Goal: Communication & Community: Share content

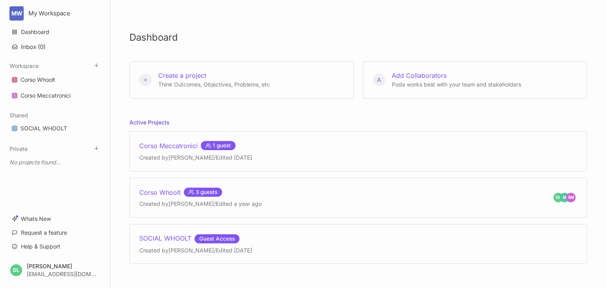
scroll to position [6, 0]
click at [162, 190] on div "Corso Whoolt 3 guests" at bounding box center [200, 191] width 122 height 9
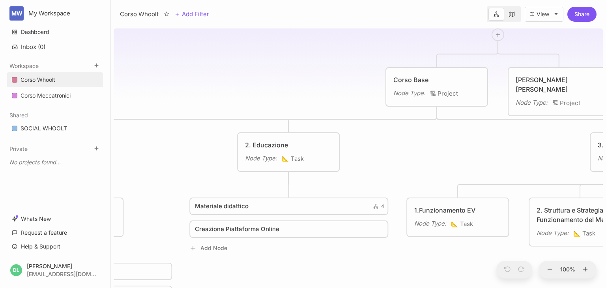
drag, startPoint x: 190, startPoint y: 94, endPoint x: 383, endPoint y: 66, distance: 195.3
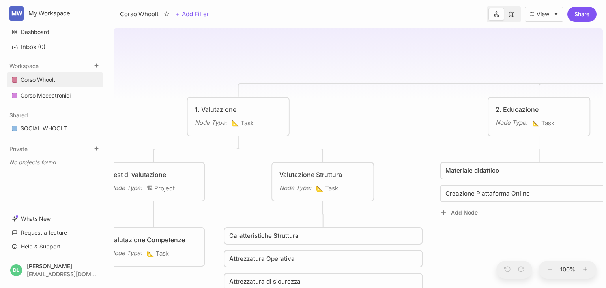
drag, startPoint x: 248, startPoint y: 80, endPoint x: 438, endPoint y: 54, distance: 191.1
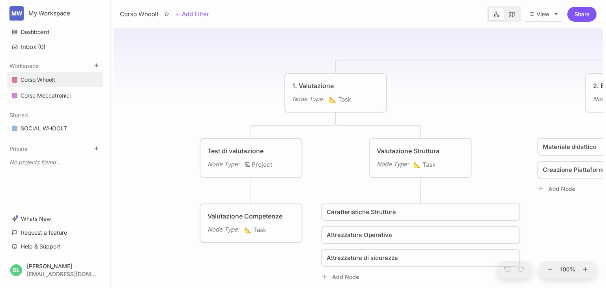
drag, startPoint x: 289, startPoint y: 65, endPoint x: 372, endPoint y: 43, distance: 85.9
click at [240, 148] on div "Test di valutazione" at bounding box center [252, 150] width 87 height 9
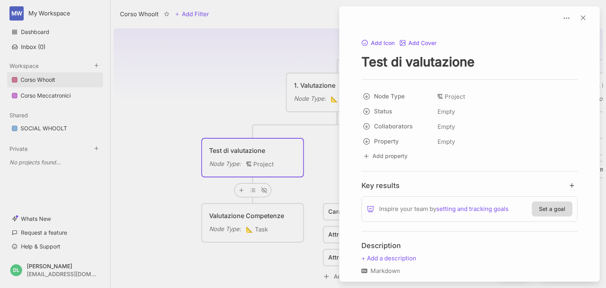
click at [233, 77] on div at bounding box center [303, 144] width 606 height 288
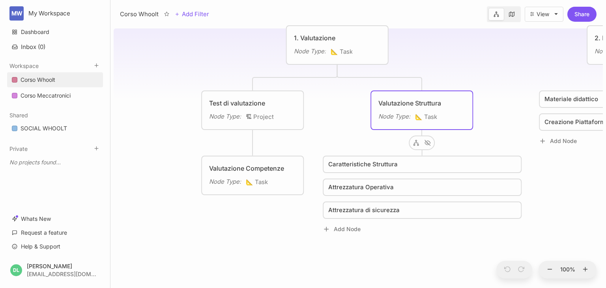
click at [367, 165] on span "Caratteristiche Struttura" at bounding box center [362, 163] width 69 height 9
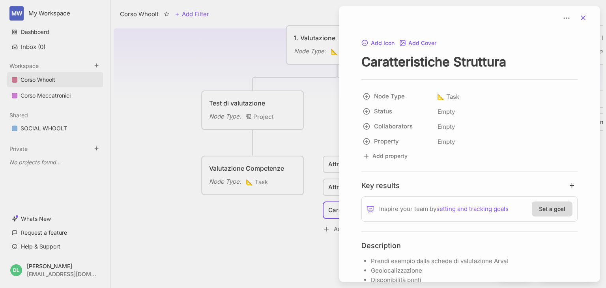
click at [579, 15] on icon at bounding box center [583, 18] width 8 height 8
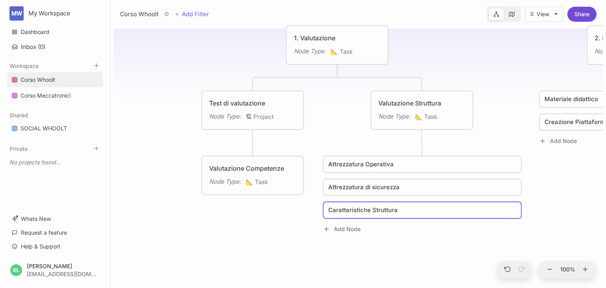
click at [580, 16] on button "Share" at bounding box center [581, 14] width 29 height 15
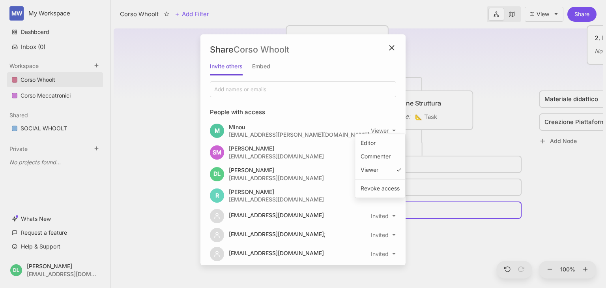
click at [389, 131] on html "MW My Workspace Dashboard Inbox ( 0 ) Workspace Corso Whoolt Corso Meccatronici…" at bounding box center [303, 144] width 606 height 288
click at [386, 187] on div "Revoke access" at bounding box center [380, 188] width 44 height 12
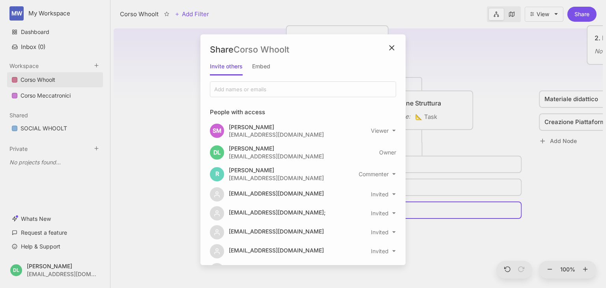
click at [387, 127] on div "[PERSON_NAME] [PERSON_NAME][EMAIL_ADDRESS][DOMAIN_NAME] viewer" at bounding box center [303, 131] width 186 height 19
click at [391, 132] on html "MW My Workspace Dashboard Inbox ( 0 ) Workspace Corso Whoolt Corso Meccatronici…" at bounding box center [303, 144] width 606 height 288
click at [387, 193] on div "Revoke access" at bounding box center [380, 188] width 44 height 12
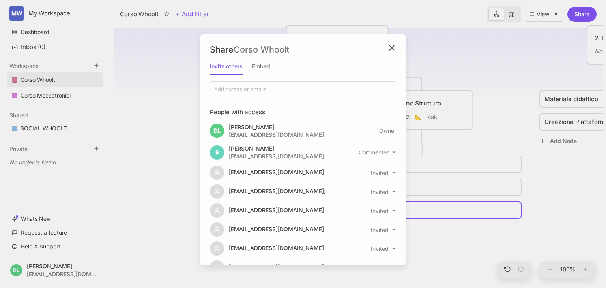
click at [389, 152] on html "MW My Workspace Dashboard Inbox ( 0 ) Workspace Corso Whoolt Corso Meccatronici…" at bounding box center [303, 144] width 606 height 288
click at [371, 206] on div "Revoke access" at bounding box center [374, 210] width 44 height 12
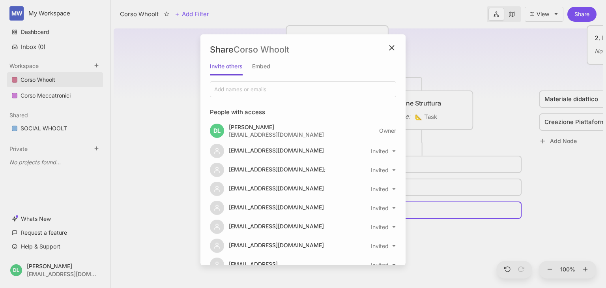
click at [388, 189] on div "Corso Whoolt Add Filter View Share Share Corso Whoolt Invite others Embed Peopl…" at bounding box center [357, 144] width 495 height 288
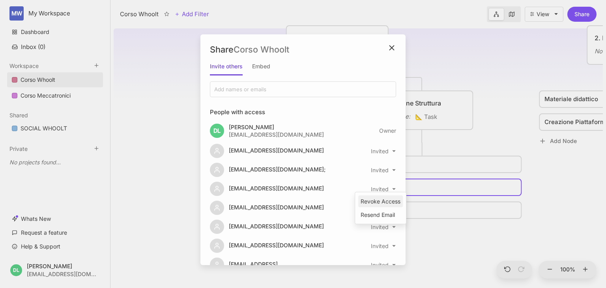
click at [387, 201] on div "Revoke Access" at bounding box center [380, 201] width 45 height 12
click at [390, 151] on html "MW My Workspace Dashboard Inbox ( 0 ) Workspace Corso Whoolt Corso Meccatronici…" at bounding box center [303, 144] width 606 height 288
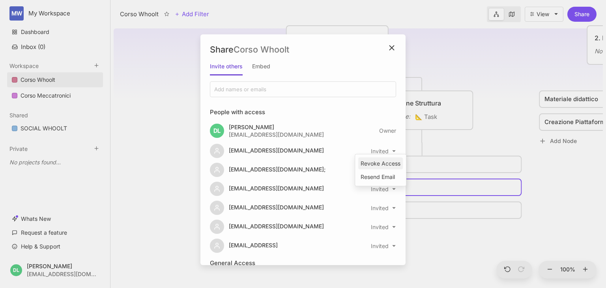
click at [390, 164] on div "Revoke Access" at bounding box center [380, 163] width 45 height 12
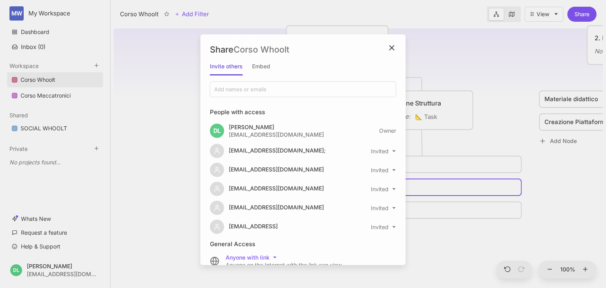
click at [390, 170] on div "Corso Whoolt Add Filter View Share Share Corso Whoolt Invite others Embed Peopl…" at bounding box center [357, 144] width 495 height 288
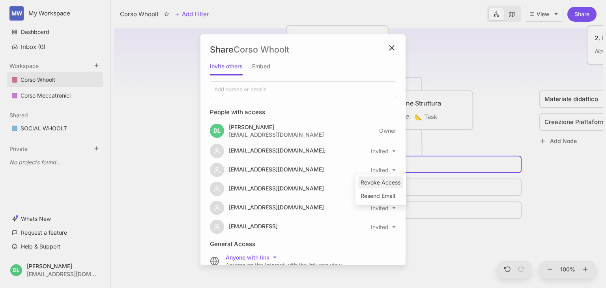
click at [390, 180] on div "Revoke Access" at bounding box center [380, 182] width 45 height 12
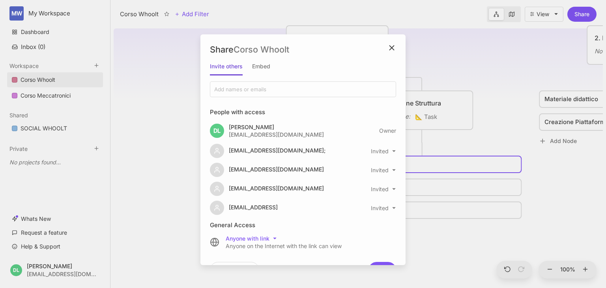
click at [390, 168] on div "Corso Whoolt Add Filter View Share Share Corso Whoolt Invite others Embed Peopl…" at bounding box center [357, 144] width 495 height 288
click at [387, 181] on div "Revoke Access" at bounding box center [380, 182] width 45 height 12
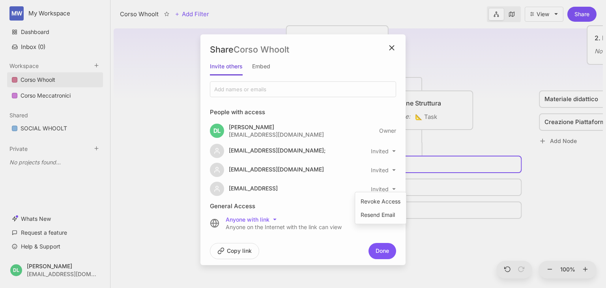
click at [387, 190] on div "Corso Whoolt Add Filter View Share Share Corso Whoolt Invite others Embed Peopl…" at bounding box center [357, 144] width 495 height 288
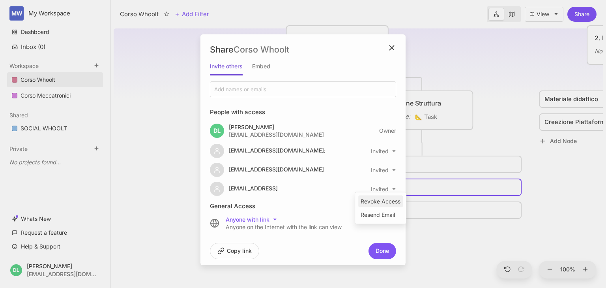
click at [387, 202] on div "Revoke Access" at bounding box center [380, 201] width 45 height 12
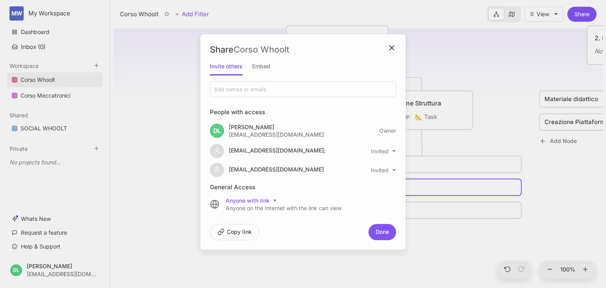
click at [390, 168] on div "Corso Whoolt Add Filter View Share Share Corso Whoolt Invite others Embed Peopl…" at bounding box center [357, 144] width 495 height 288
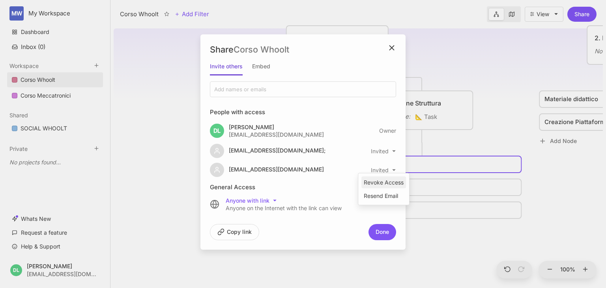
click at [388, 180] on div "Revoke Access" at bounding box center [383, 182] width 45 height 12
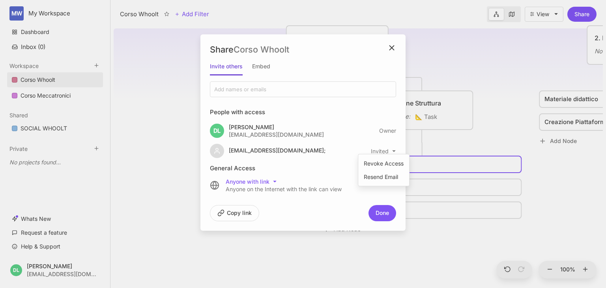
click at [387, 148] on html "MW My Workspace Dashboard Inbox ( 0 ) Workspace Corso Whoolt Corso Meccatronici…" at bounding box center [303, 144] width 606 height 288
click at [382, 176] on div "Resend Email" at bounding box center [383, 177] width 45 height 12
click at [388, 151] on html "MW My Workspace Dashboard Inbox ( 0 ) Workspace Corso Whoolt Corso Meccatronici…" at bounding box center [303, 144] width 606 height 288
click at [382, 164] on div "Revoke Access" at bounding box center [383, 163] width 45 height 12
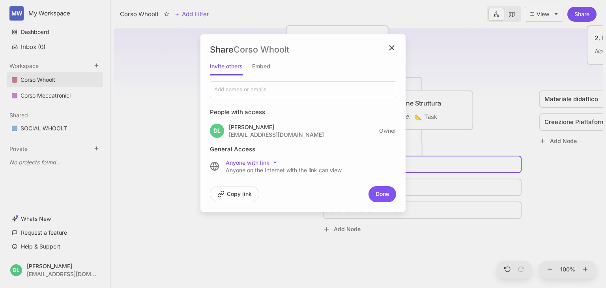
click at [238, 88] on input at bounding box center [256, 89] width 86 height 7
click at [325, 152] on h5 "General Access" at bounding box center [303, 149] width 186 height 8
click at [234, 93] on div at bounding box center [303, 88] width 184 height 13
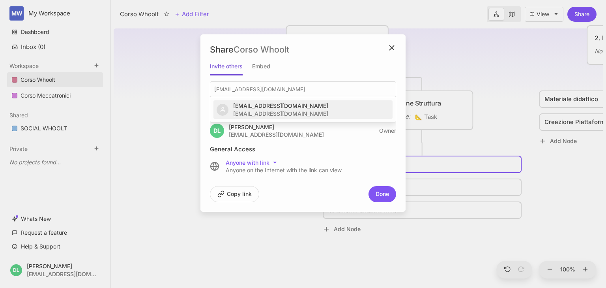
type input "[EMAIL_ADDRESS][DOMAIN_NAME]"
click at [255, 112] on div "[EMAIL_ADDRESS][DOMAIN_NAME]" at bounding box center [280, 113] width 95 height 6
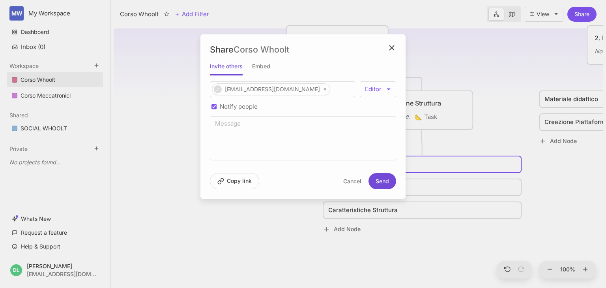
click at [384, 180] on button "Send" at bounding box center [382, 181] width 28 height 16
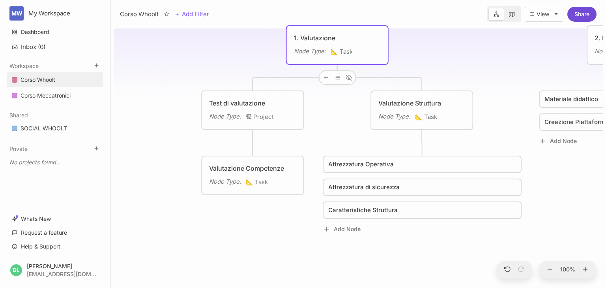
click at [583, 16] on button "Share" at bounding box center [581, 14] width 29 height 15
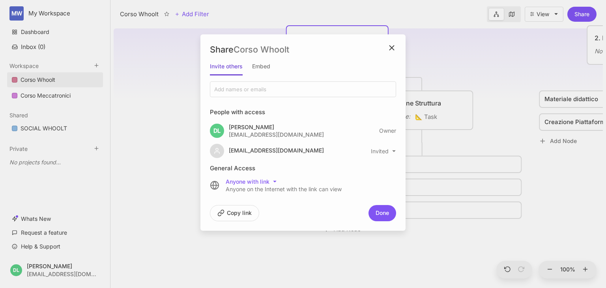
click at [236, 213] on button "Copy link" at bounding box center [234, 213] width 49 height 16
click at [392, 48] on icon "close modal" at bounding box center [391, 47] width 9 height 9
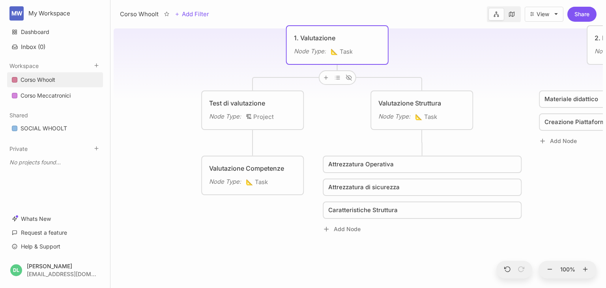
click at [358, 162] on span "Attrezzatura Operativa" at bounding box center [360, 163] width 65 height 9
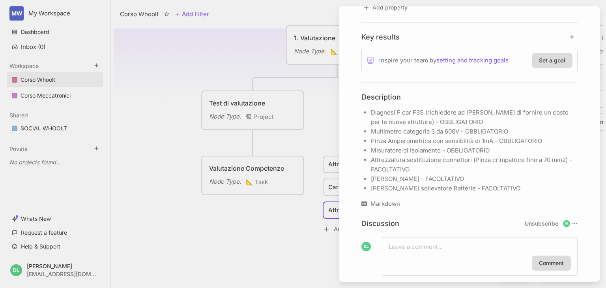
scroll to position [164, 0]
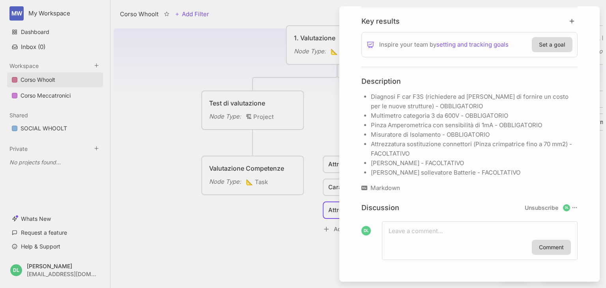
click at [340, 105] on div "Add Icon Add Cover Attrezzatura Operativa Node Type 📐 Task Status Empty Collabo…" at bounding box center [469, 143] width 260 height 275
click at [309, 114] on div at bounding box center [303, 144] width 606 height 288
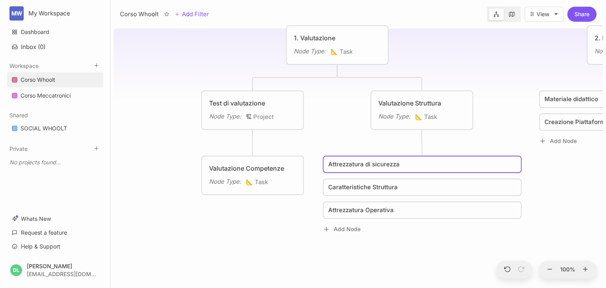
click at [378, 165] on span "Attrezzatura di sicurezza" at bounding box center [363, 163] width 71 height 9
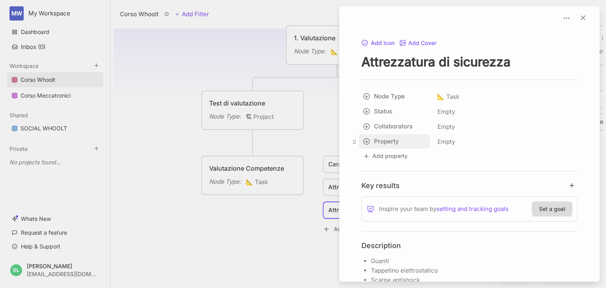
scroll to position [117, 0]
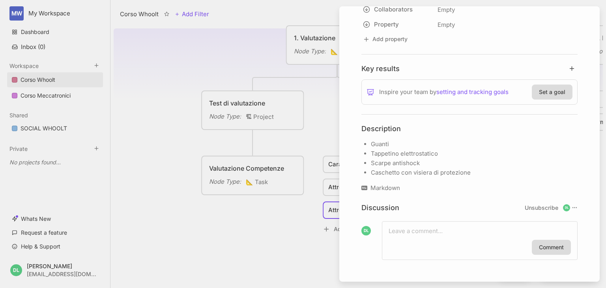
click at [337, 112] on div at bounding box center [303, 144] width 606 height 288
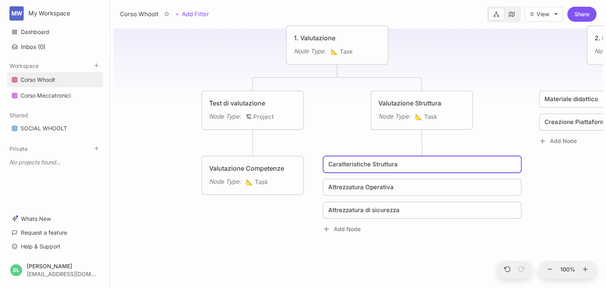
click at [355, 162] on span "Caratteristiche Struttura" at bounding box center [362, 163] width 69 height 9
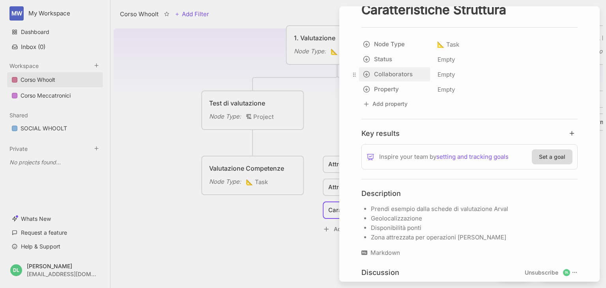
scroll to position [95, 0]
